Goal: Task Accomplishment & Management: Manage account settings

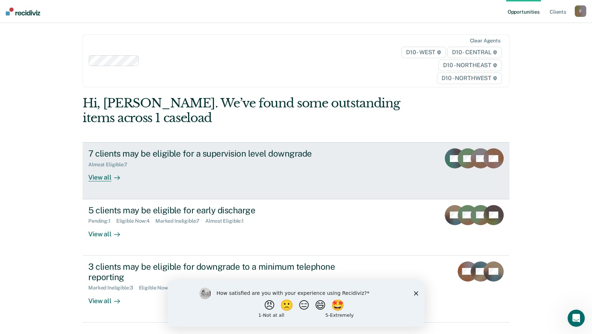
click at [95, 180] on div "View all" at bounding box center [108, 175] width 40 height 14
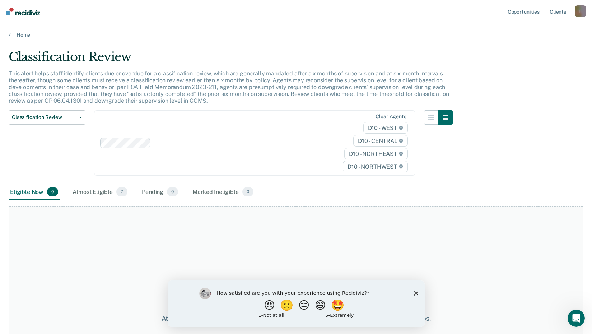
click at [66, 149] on div "Classification Review Classification Review Early Discharge Minimum Telephone R…" at bounding box center [47, 147] width 77 height 74
click at [82, 195] on div "Almost Eligible 7" at bounding box center [100, 192] width 58 height 16
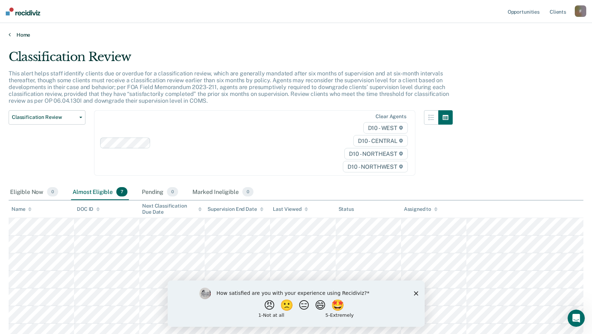
click at [24, 36] on link "Home" at bounding box center [296, 35] width 575 height 6
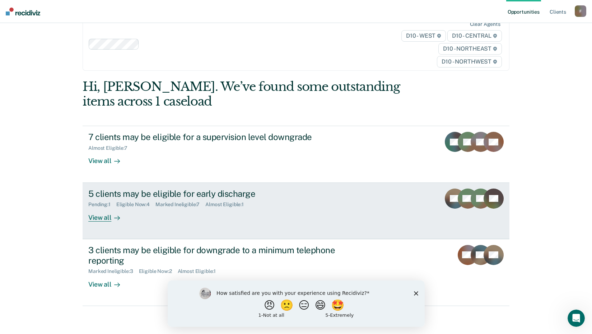
scroll to position [33, 0]
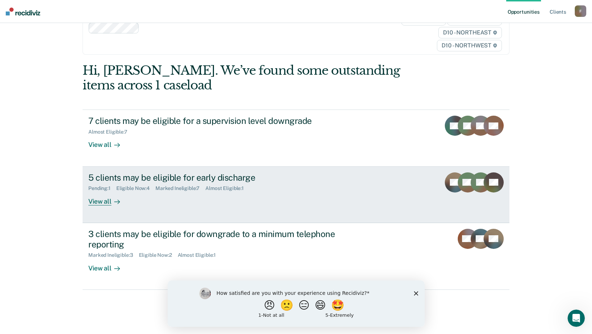
click at [99, 200] on div "View all" at bounding box center [108, 198] width 40 height 14
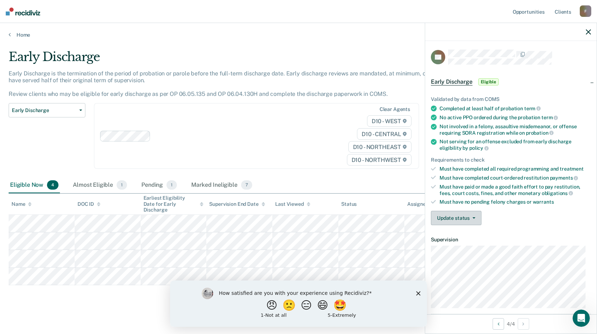
click at [465, 217] on button "Update status" at bounding box center [456, 218] width 51 height 14
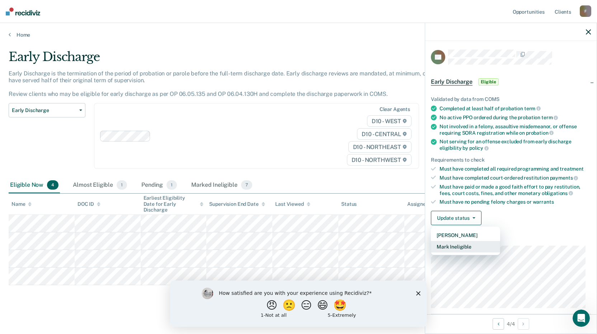
click at [461, 247] on button "Mark Ineligible" at bounding box center [465, 246] width 69 height 11
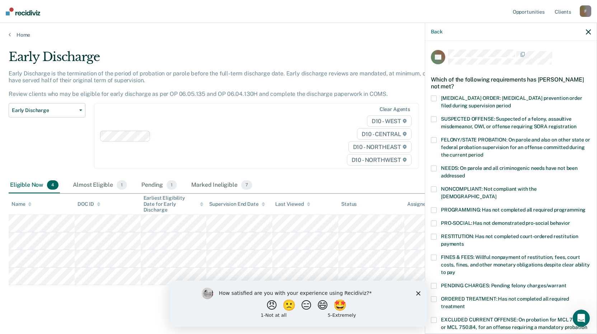
click at [434, 190] on span at bounding box center [434, 189] width 6 height 6
click at [497, 194] on input "NONCOMPLIANT: Not compliant with the [DEMOGRAPHIC_DATA]" at bounding box center [497, 194] width 0 height 0
click at [434, 207] on span at bounding box center [434, 210] width 6 height 6
click at [586, 207] on input "PROGRAMMING: Has not completed all required programming" at bounding box center [586, 207] width 0 height 0
click at [434, 220] on span at bounding box center [434, 223] width 6 height 6
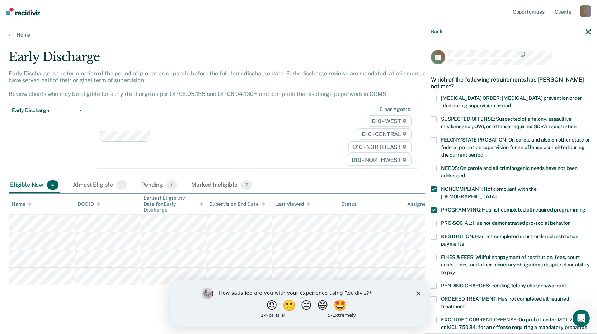
click at [571, 220] on input "PRO-SOCIAL: Has not demonstrated pro-social behavior" at bounding box center [571, 220] width 0 height 0
click at [436, 255] on span at bounding box center [434, 258] width 6 height 6
click at [456, 270] on input "FINES & FEES: Willful nonpayment of restitution, fees, court costs, fines, and …" at bounding box center [456, 270] width 0 height 0
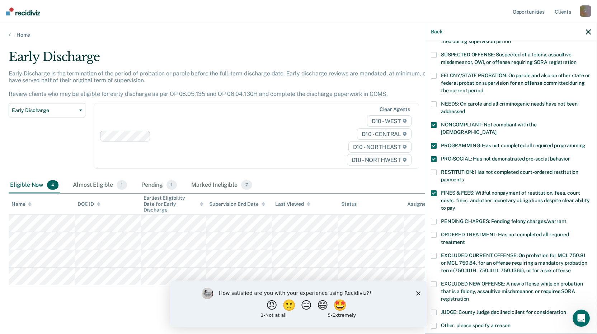
scroll to position [72, 0]
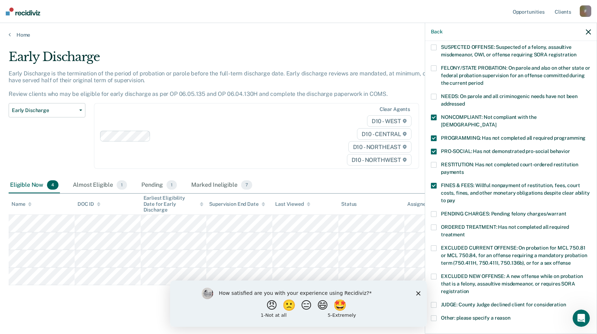
click at [435, 211] on span at bounding box center [434, 214] width 6 height 6
click at [567, 211] on input "PENDING CHARGES: Pending felony charges/warrant" at bounding box center [567, 211] width 0 height 0
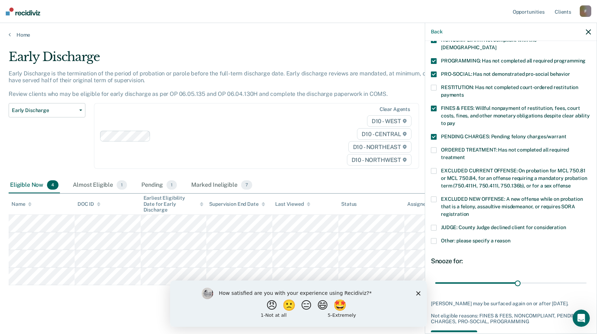
scroll to position [173, 0]
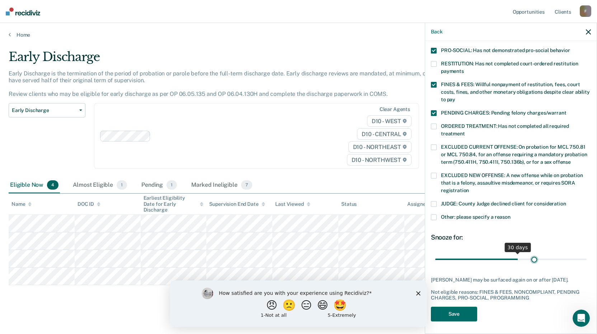
type input "36"
click at [532, 253] on input "range" at bounding box center [512, 259] width 152 height 13
click at [454, 317] on button "Save" at bounding box center [454, 314] width 46 height 15
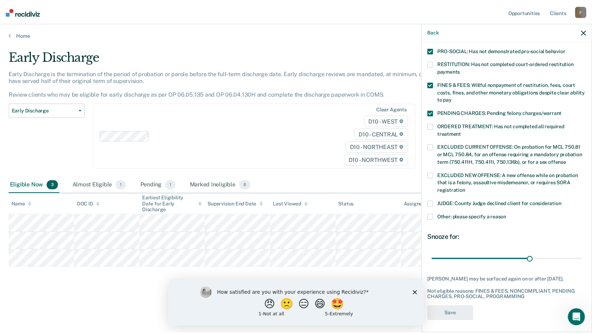
scroll to position [128, 0]
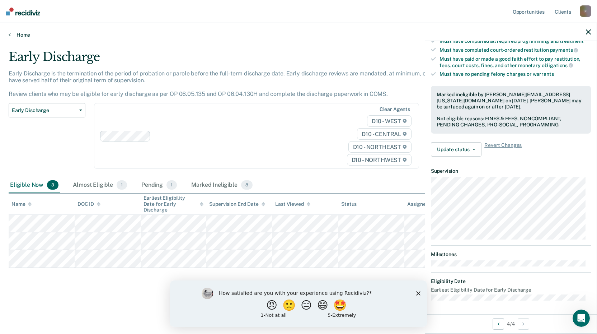
click at [19, 32] on link "Home" at bounding box center [299, 35] width 580 height 6
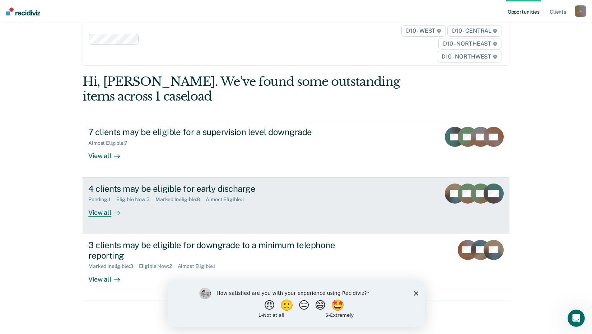
scroll to position [33, 0]
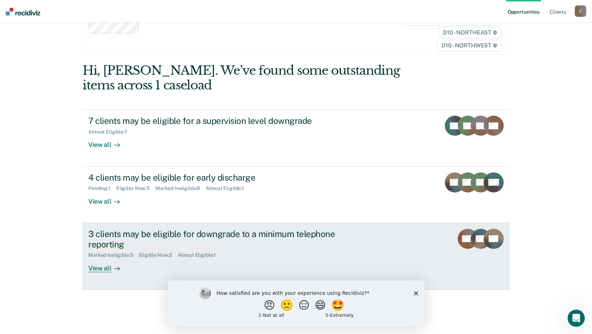
click at [94, 269] on div "View all" at bounding box center [108, 265] width 40 height 14
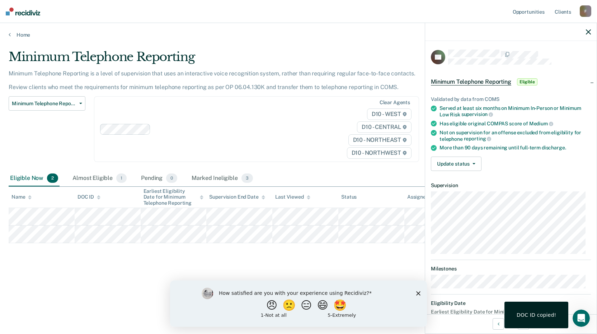
click at [460, 171] on div "Validated by data from COMS Served at least six months on Minimum In-Person or …" at bounding box center [511, 131] width 172 height 92
click at [473, 163] on icon "button" at bounding box center [474, 163] width 3 height 1
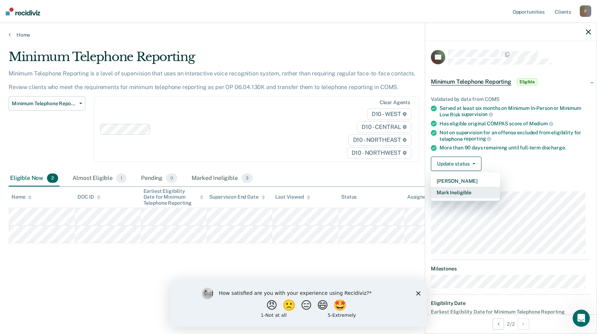
click at [466, 191] on button "Mark Ineligible" at bounding box center [465, 192] width 69 height 11
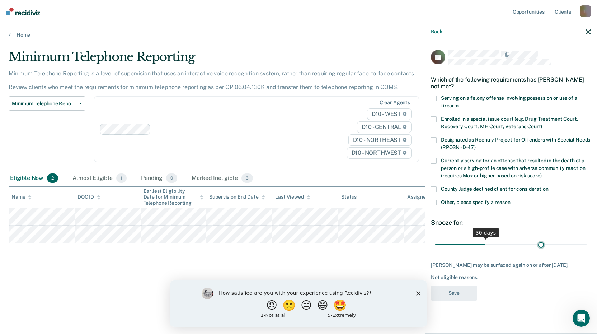
type input "64"
click at [541, 245] on input "range" at bounding box center [512, 244] width 152 height 13
click at [437, 202] on label "Other, please specify a reason" at bounding box center [511, 204] width 160 height 8
click at [511, 200] on input "Other, please specify a reason" at bounding box center [511, 200] width 0 height 0
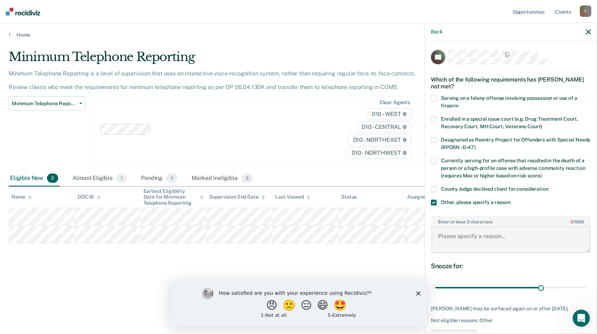
click at [471, 243] on textarea "Enter at least 3 characters 0 / 1600" at bounding box center [511, 239] width 159 height 27
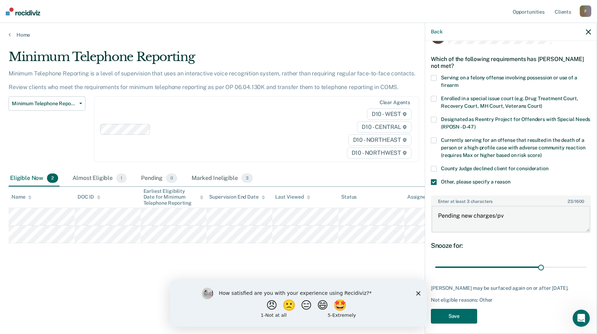
scroll to position [30, 0]
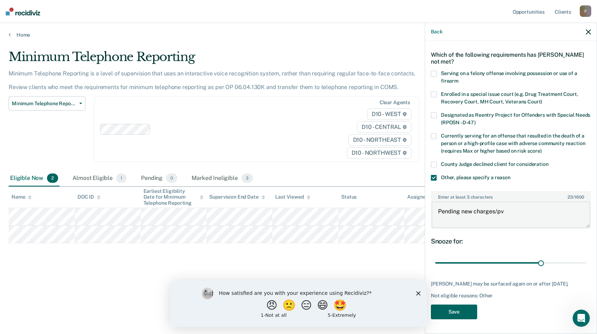
type textarea "Pending new charges/pv"
click at [457, 311] on button "Save" at bounding box center [454, 311] width 46 height 15
